Goal: Navigation & Orientation: Find specific page/section

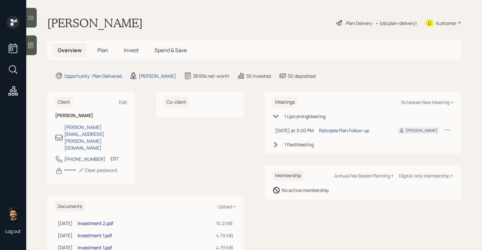
click at [102, 48] on span "Plan" at bounding box center [102, 50] width 11 height 7
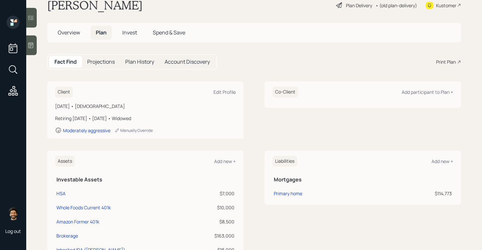
scroll to position [2, 0]
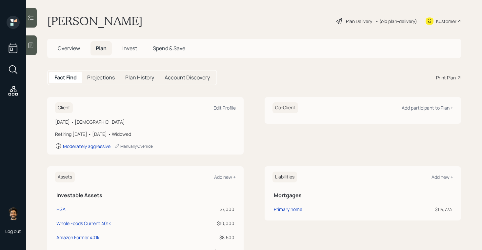
click at [127, 50] on span "Invest" at bounding box center [129, 48] width 15 height 7
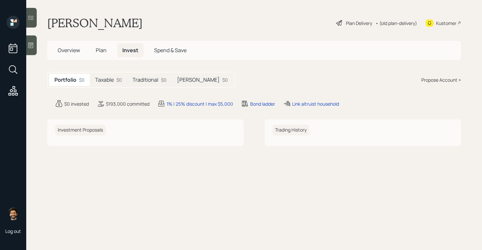
click at [106, 74] on div "Taxable $0" at bounding box center [108, 80] width 37 height 12
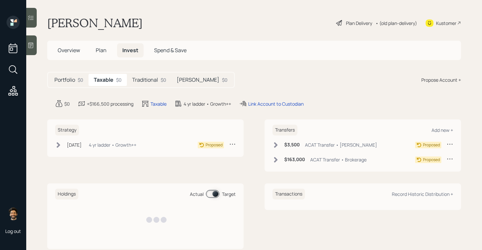
click at [145, 79] on h5 "Traditional" at bounding box center [145, 80] width 26 height 6
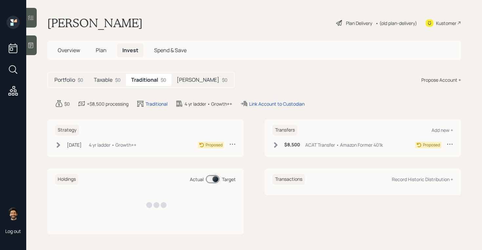
click at [186, 77] on h5 "[PERSON_NAME]" at bounding box center [198, 80] width 43 height 6
click at [104, 83] on h5 "Taxable" at bounding box center [103, 80] width 19 height 6
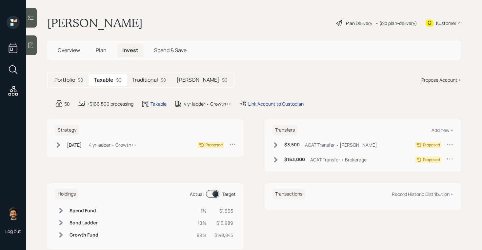
click at [90, 53] on div "Overview Plan Invest Spend & Save" at bounding box center [121, 50] width 139 height 14
click at [87, 48] on div "Overview Plan Invest Spend & Save" at bounding box center [121, 50] width 139 height 14
click at [98, 49] on span "Plan" at bounding box center [101, 50] width 11 height 7
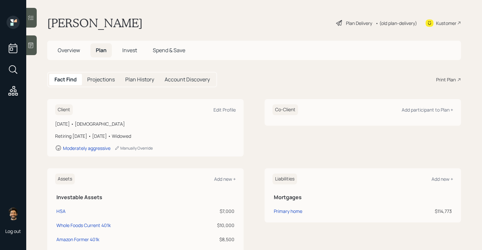
click at [66, 52] on span "Overview" at bounding box center [69, 50] width 22 height 7
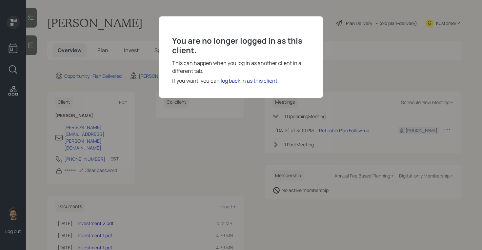
click at [250, 82] on div "log back in as this client" at bounding box center [249, 81] width 57 height 8
